Goal: Task Accomplishment & Management: Complete application form

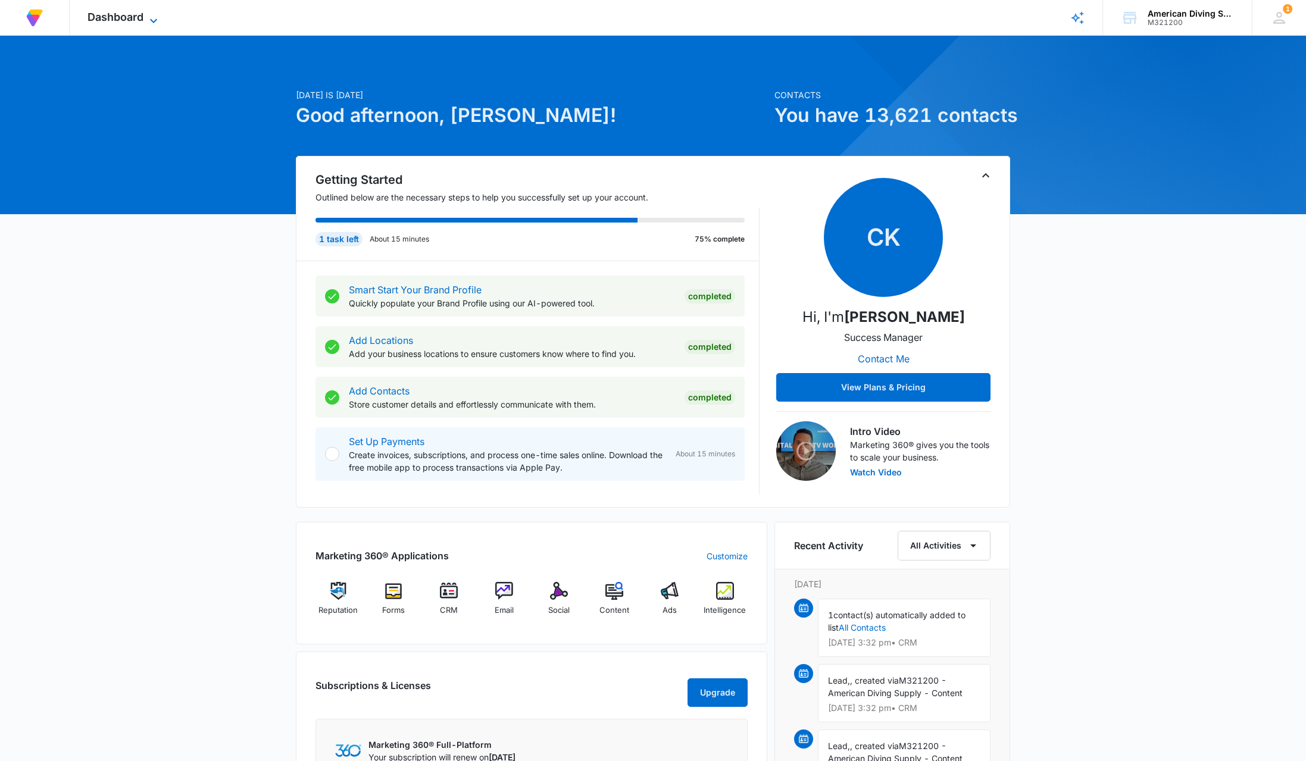
click at [142, 19] on span "Dashboard" at bounding box center [116, 17] width 56 height 13
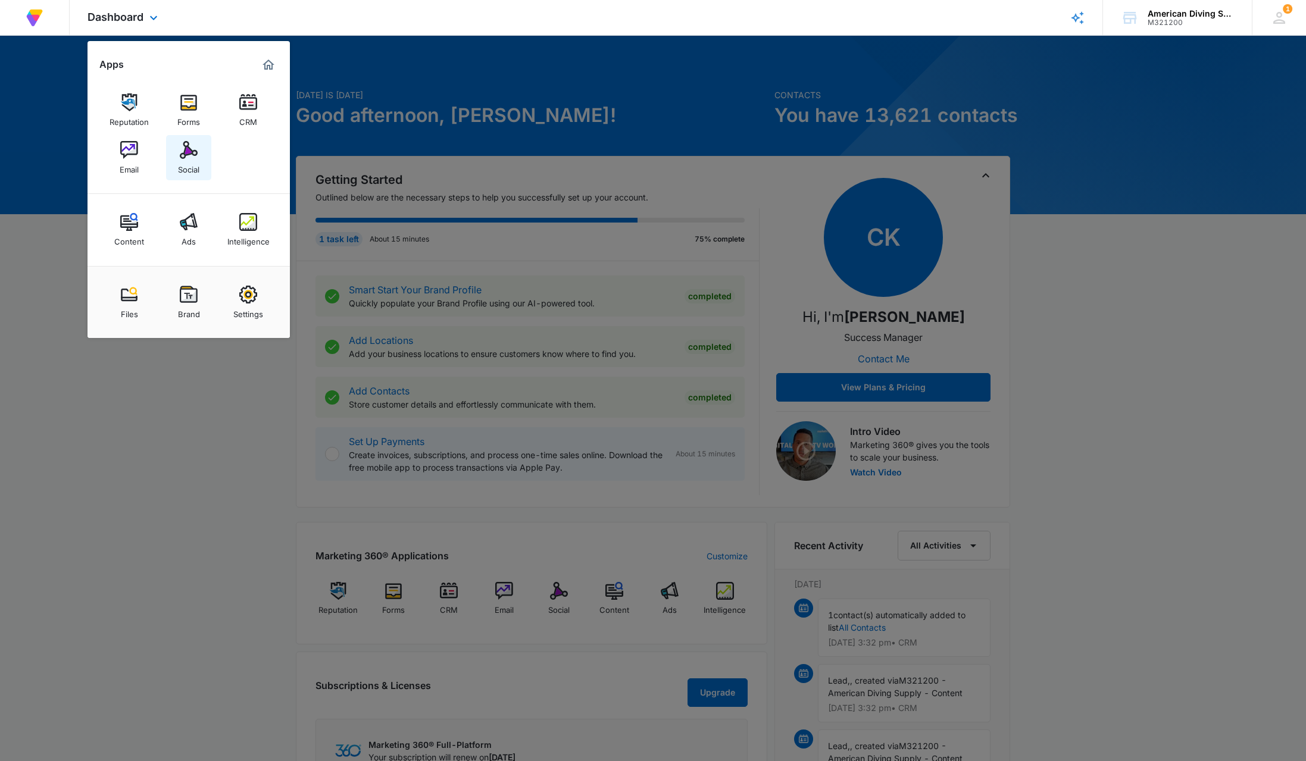
click at [189, 162] on div "Social" at bounding box center [188, 166] width 21 height 15
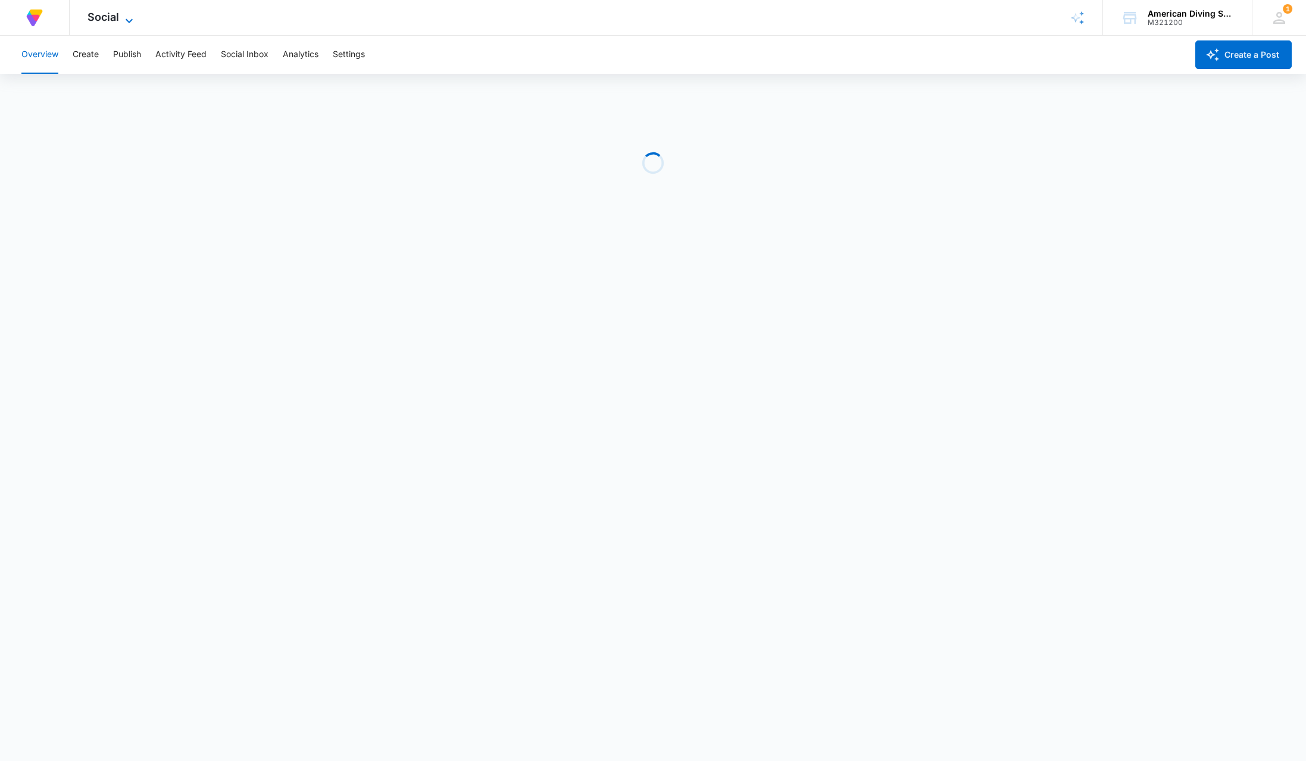
click at [126, 18] on icon at bounding box center [129, 21] width 14 height 14
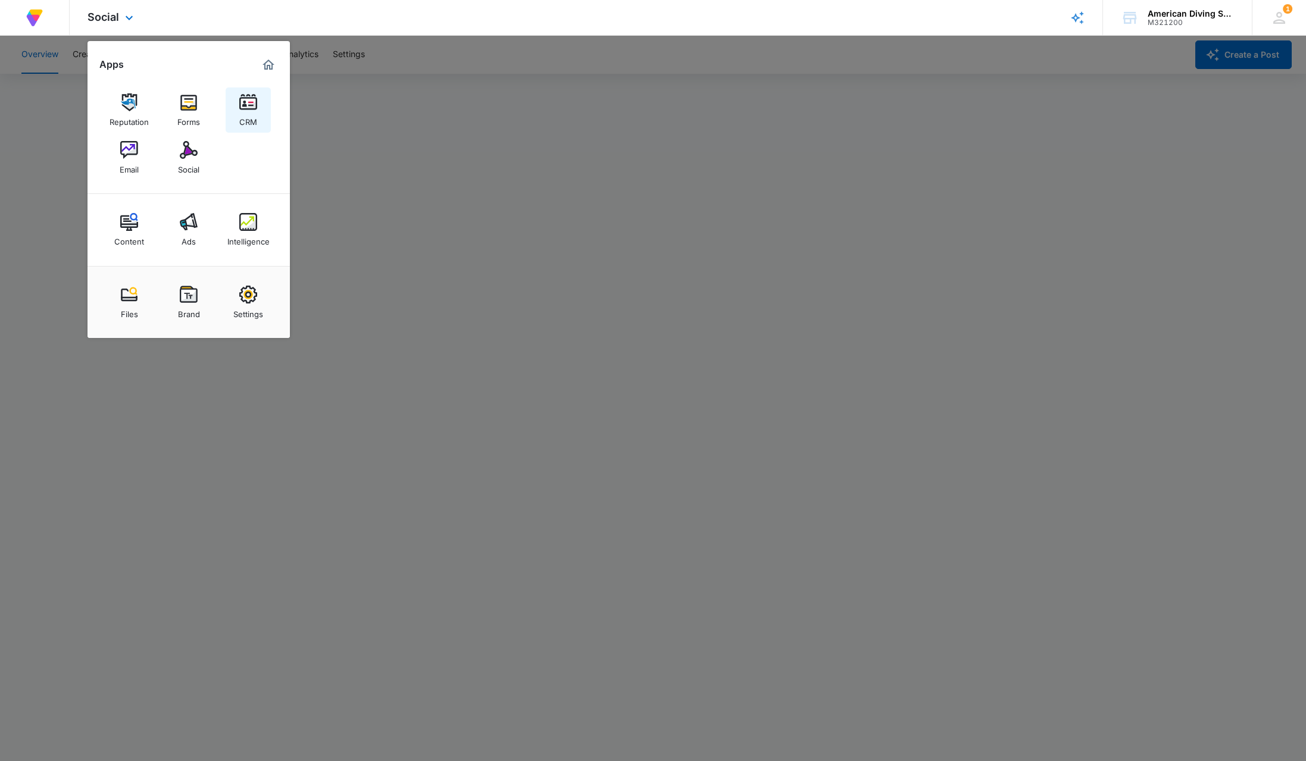
click at [256, 114] on div "CRM" at bounding box center [248, 118] width 18 height 15
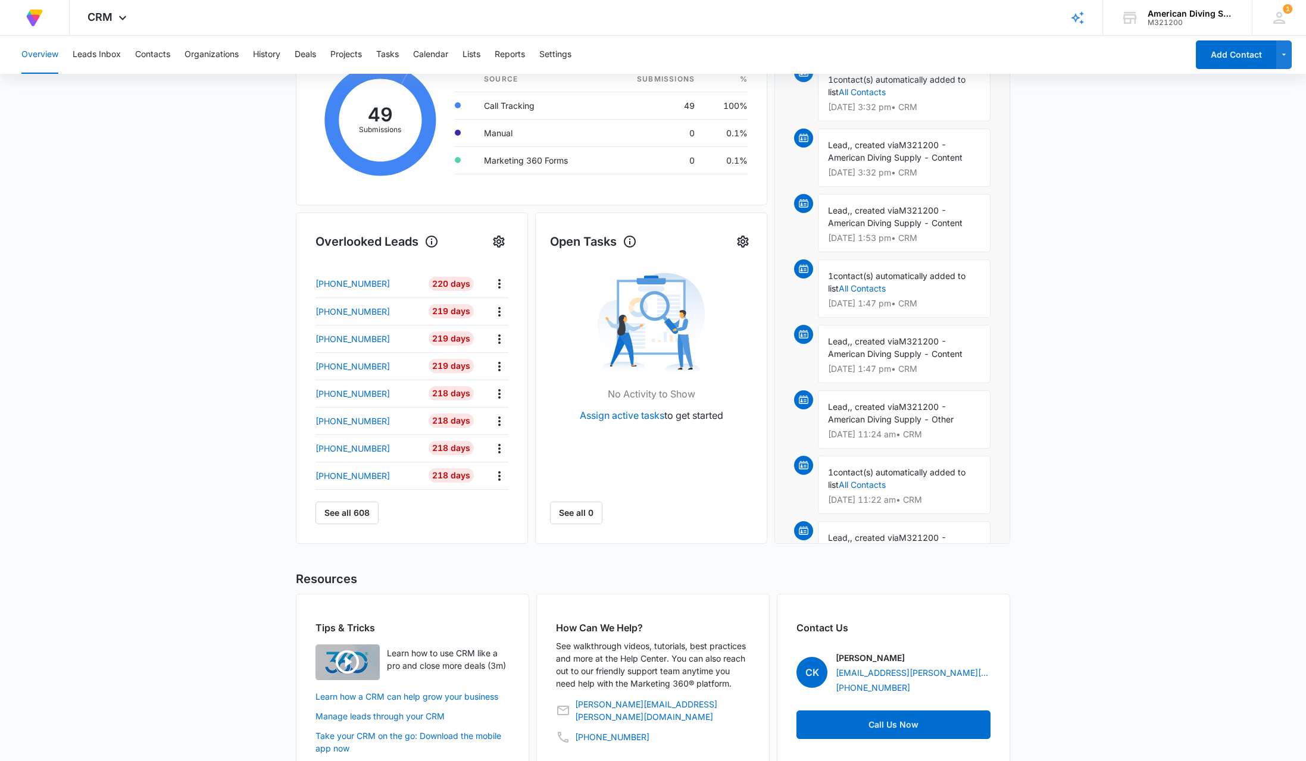
scroll to position [265, 0]
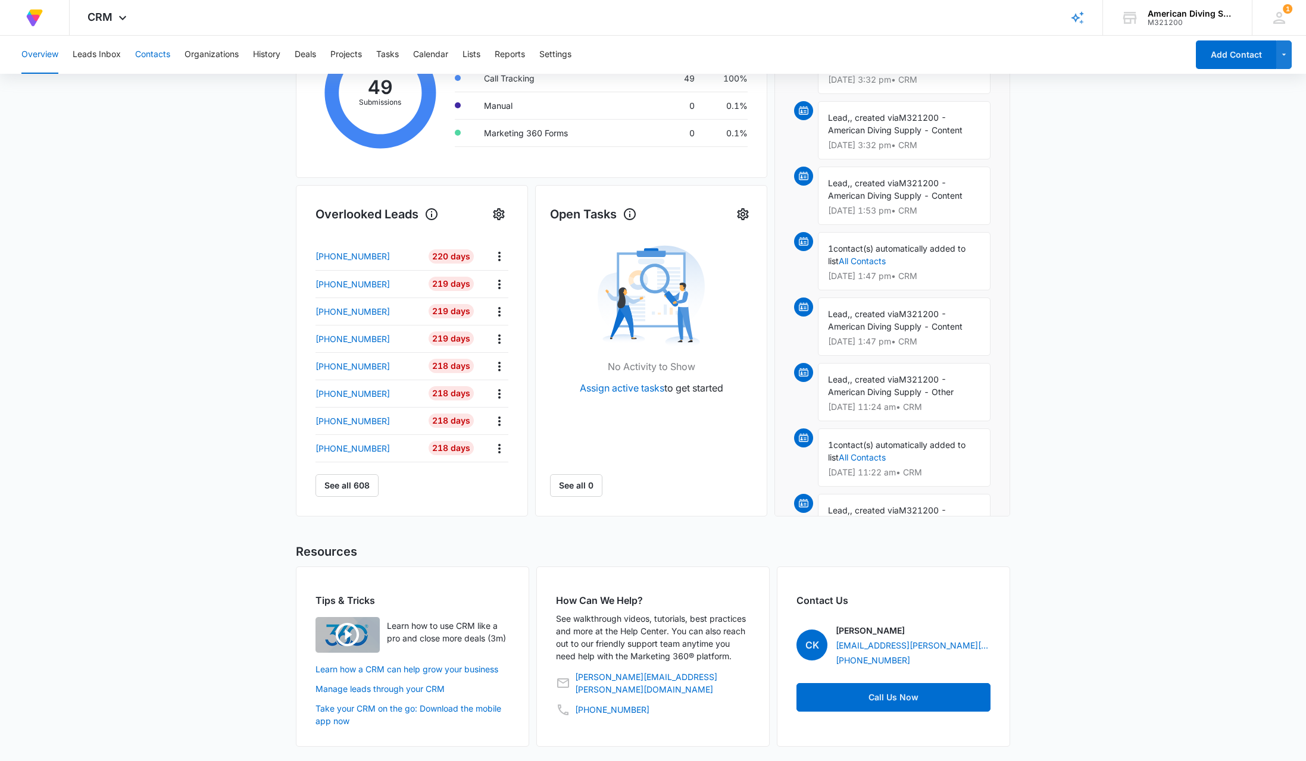
click at [145, 62] on button "Contacts" at bounding box center [152, 55] width 35 height 38
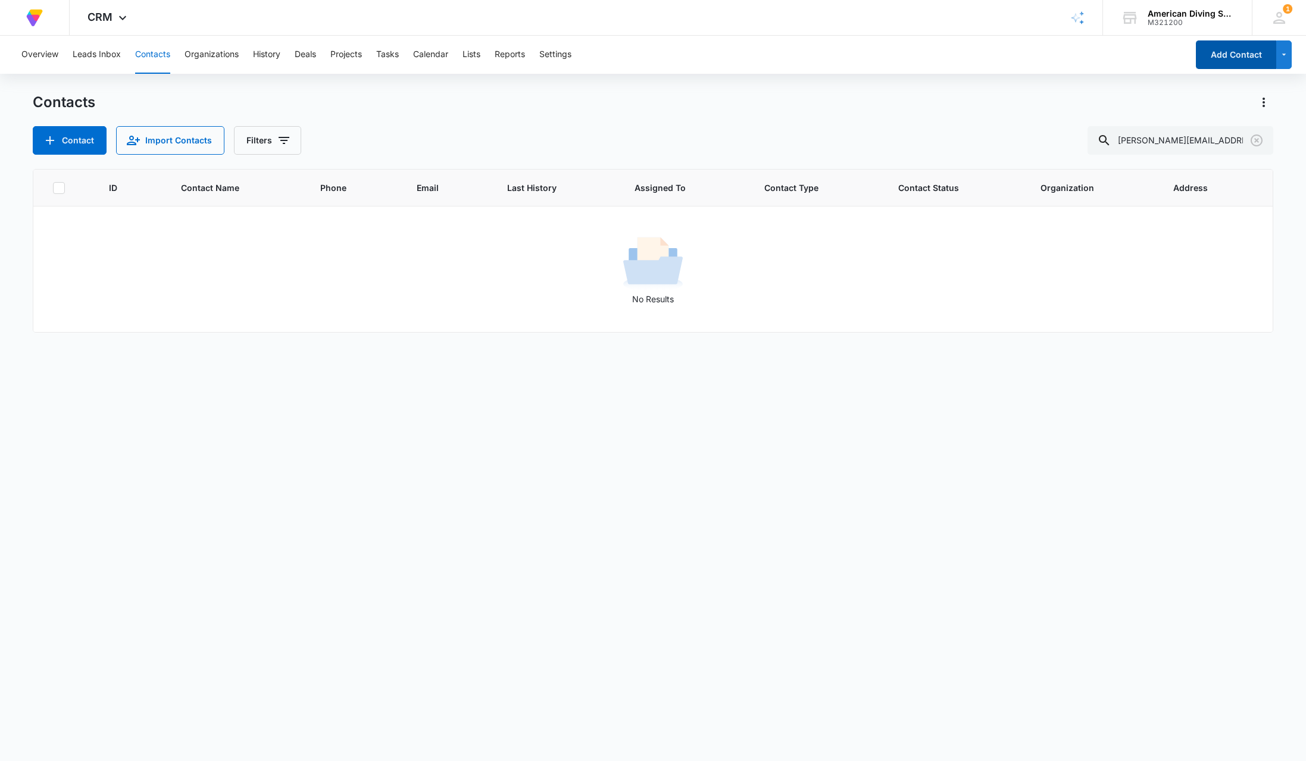
click at [1226, 54] on button "Add Contact" at bounding box center [1236, 54] width 80 height 29
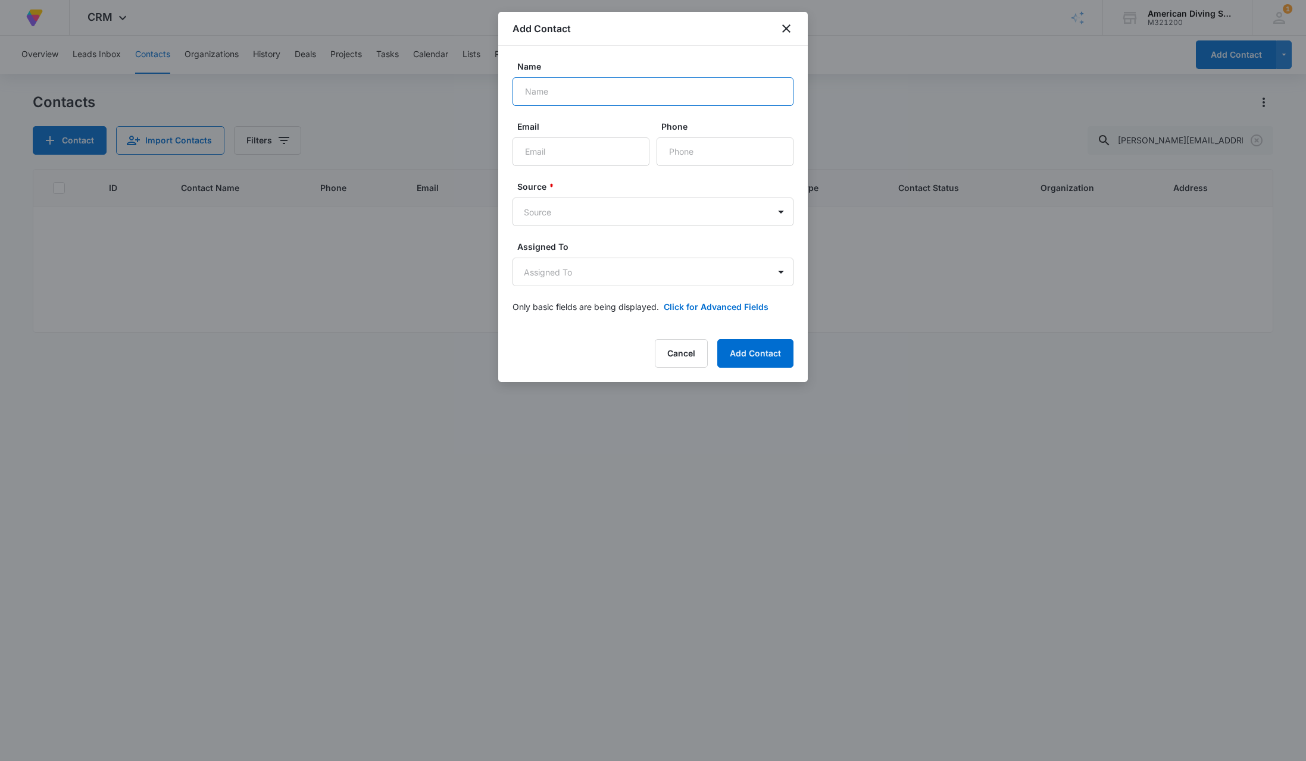
click at [588, 93] on input "Name" at bounding box center [653, 91] width 281 height 29
click at [588, 154] on input "Email" at bounding box center [581, 152] width 137 height 29
paste input "[PERSON_NAME]"
drag, startPoint x: 526, startPoint y: 155, endPoint x: 561, endPoint y: 152, distance: 35.8
click at [527, 155] on input "[PERSON_NAME]" at bounding box center [581, 152] width 137 height 29
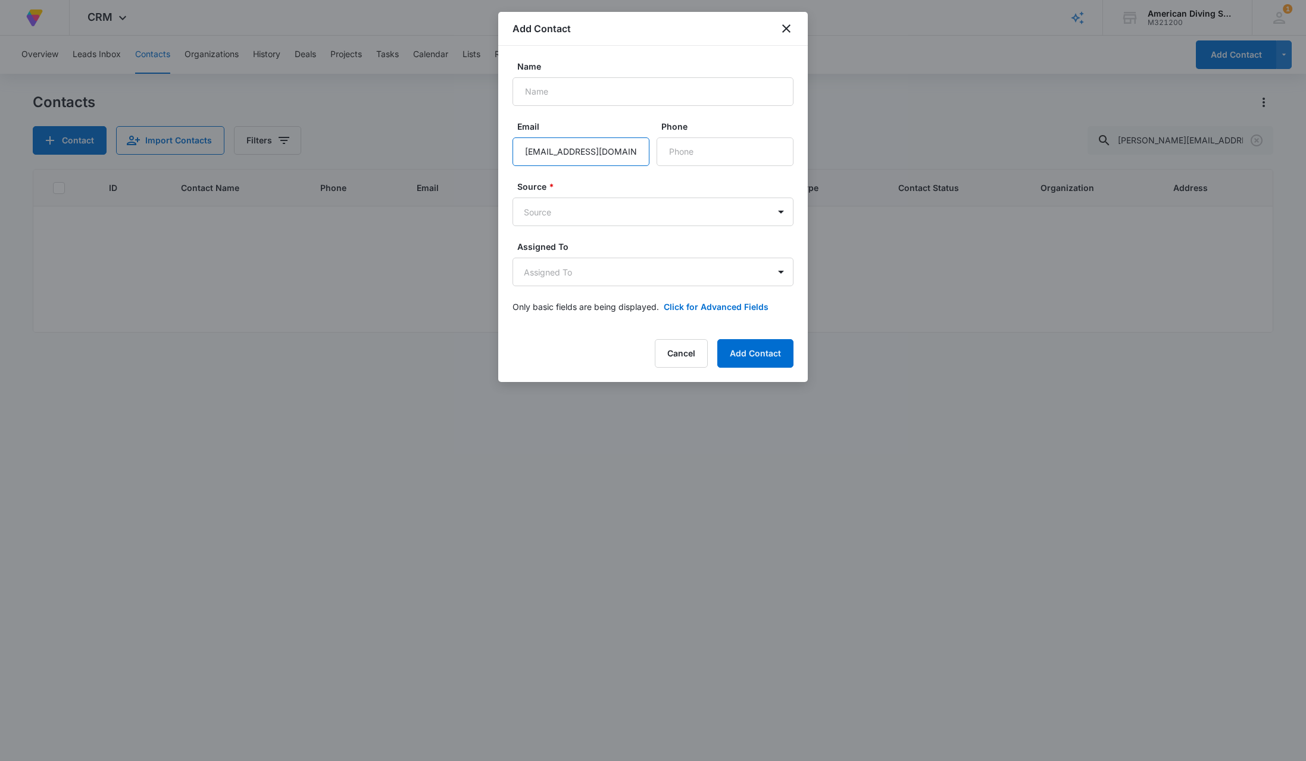
scroll to position [0, 7]
type input "[EMAIL_ADDRESS][DOMAIN_NAME]"
drag, startPoint x: 573, startPoint y: 151, endPoint x: 449, endPoint y: 148, distance: 124.5
click at [513, 148] on input "[EMAIL_ADDRESS][DOMAIN_NAME]" at bounding box center [581, 152] width 137 height 29
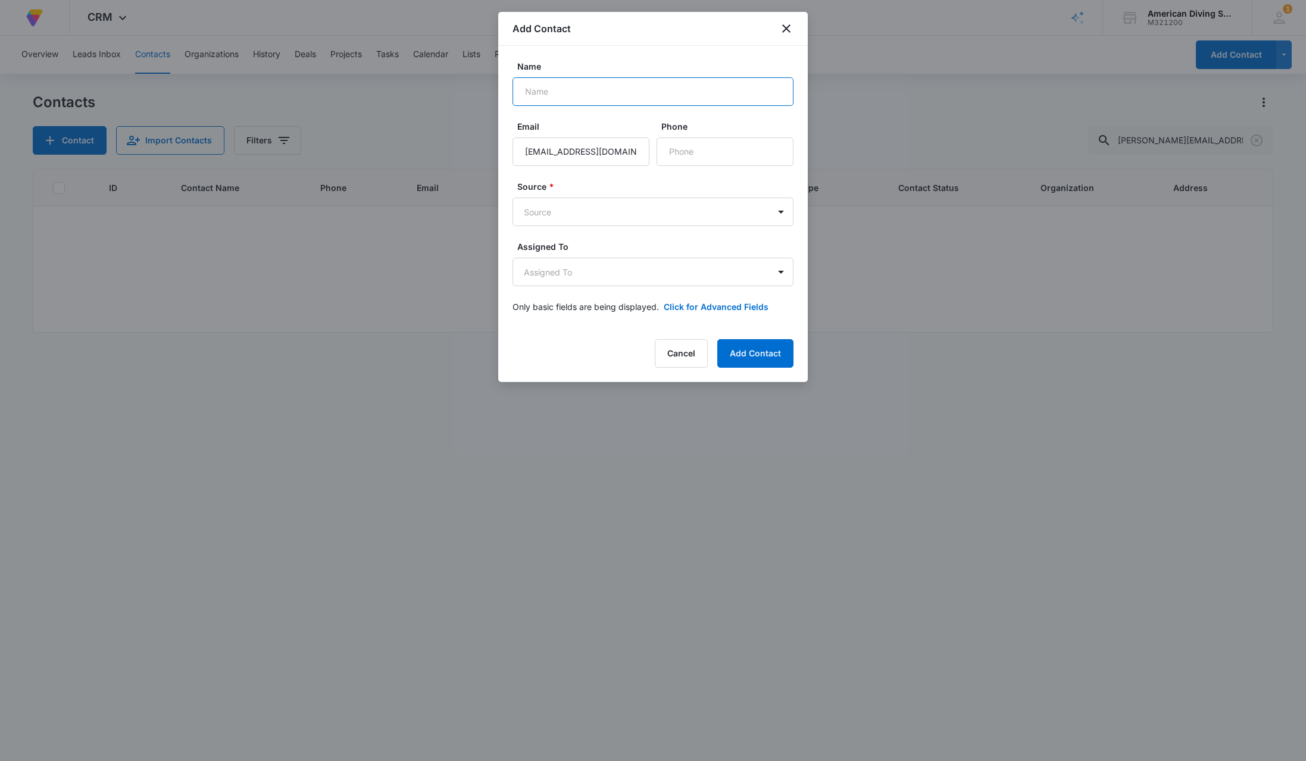
drag, startPoint x: 542, startPoint y: 103, endPoint x: 548, endPoint y: 98, distance: 7.6
click at [548, 98] on input "Name" at bounding box center [653, 91] width 281 height 29
paste input "charlesbrooks"
click at [529, 94] on input "charlesbrooks" at bounding box center [653, 91] width 281 height 29
click at [555, 93] on input "Charlesbrooks" at bounding box center [653, 91] width 281 height 29
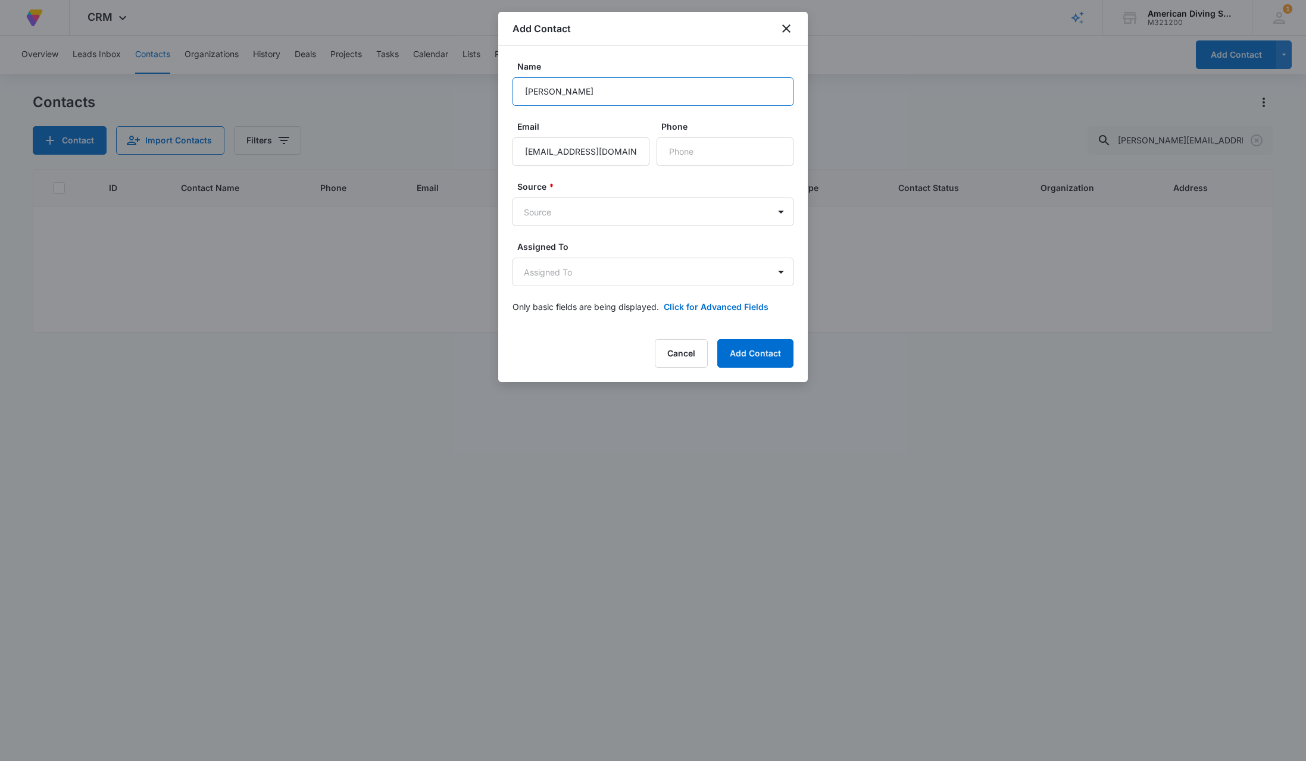
click at [561, 92] on input "[PERSON_NAME]" at bounding box center [653, 91] width 281 height 29
type input "[PERSON_NAME]"
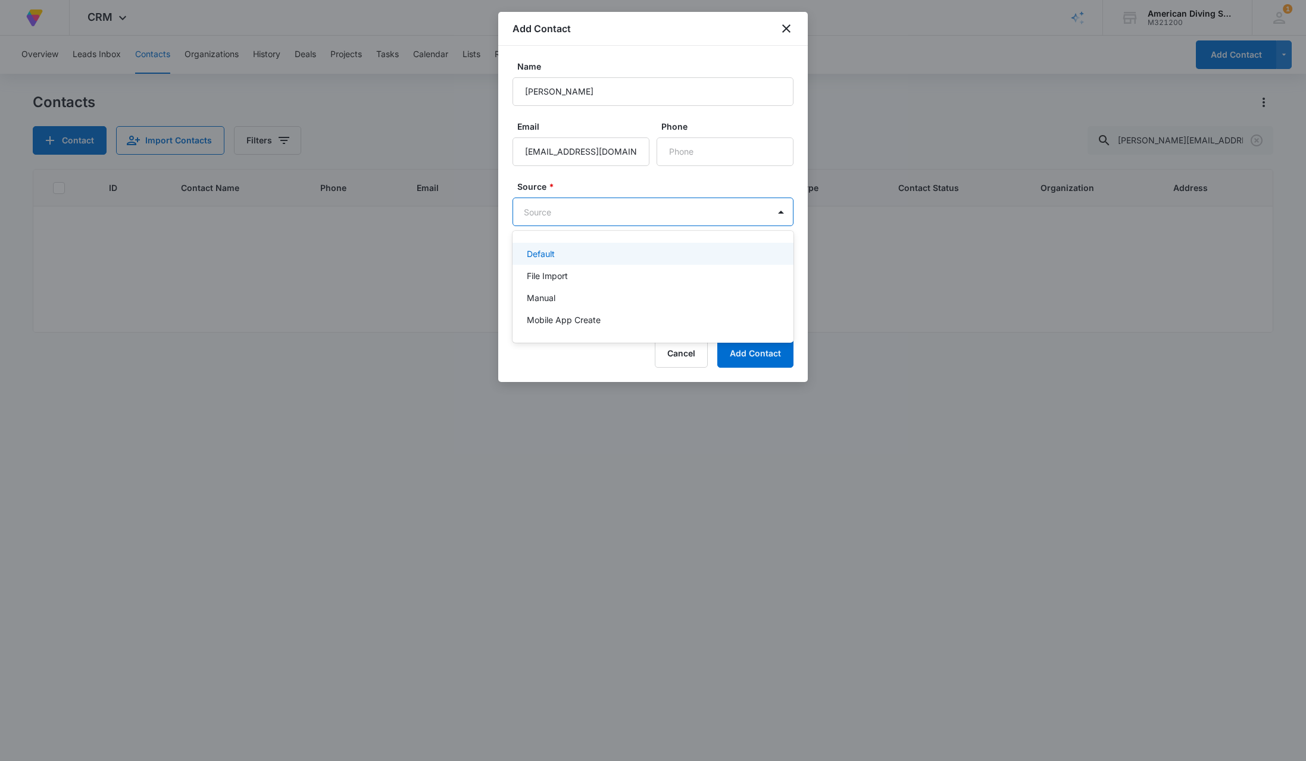
click at [607, 211] on body "At Volusion, we work hard to [PERSON_NAME] a great work environment where every…" at bounding box center [653, 380] width 1306 height 761
click at [570, 295] on div "Manual" at bounding box center [652, 298] width 250 height 13
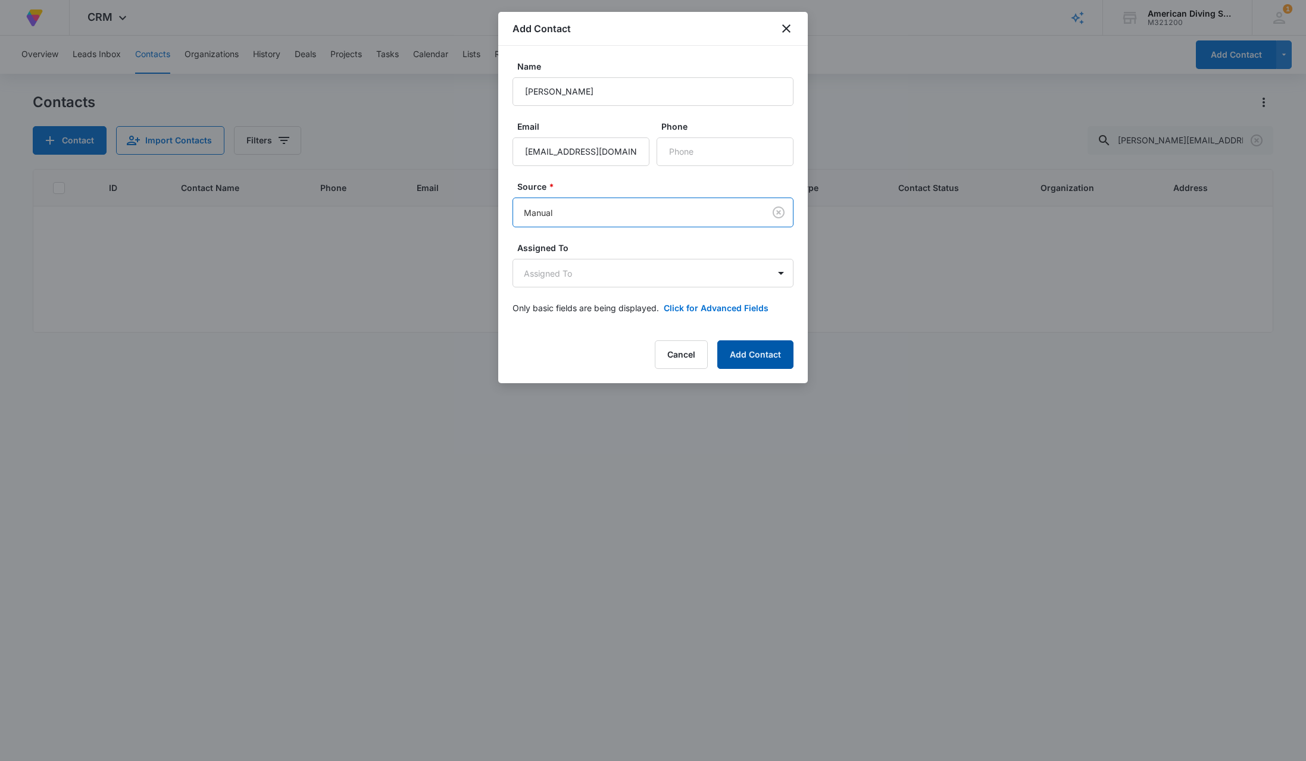
click at [748, 355] on button "Add Contact" at bounding box center [755, 355] width 76 height 29
